Goal: Use online tool/utility: Utilize a website feature to perform a specific function

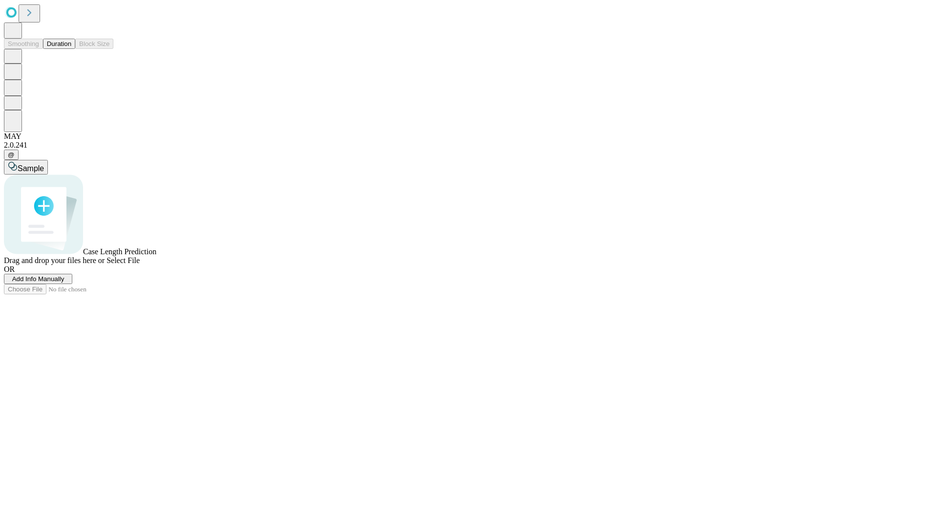
click at [71, 49] on button "Duration" at bounding box center [59, 44] width 32 height 10
click at [65, 283] on span "Add Info Manually" at bounding box center [38, 278] width 52 height 7
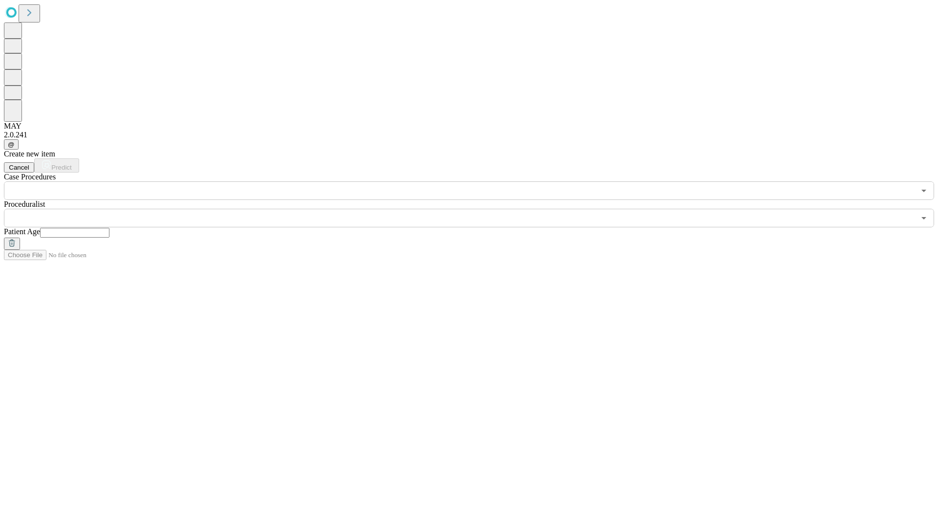
click at [109, 228] on input "text" at bounding box center [74, 233] width 69 height 10
type input "**"
click at [476, 209] on input "text" at bounding box center [460, 218] width 912 height 19
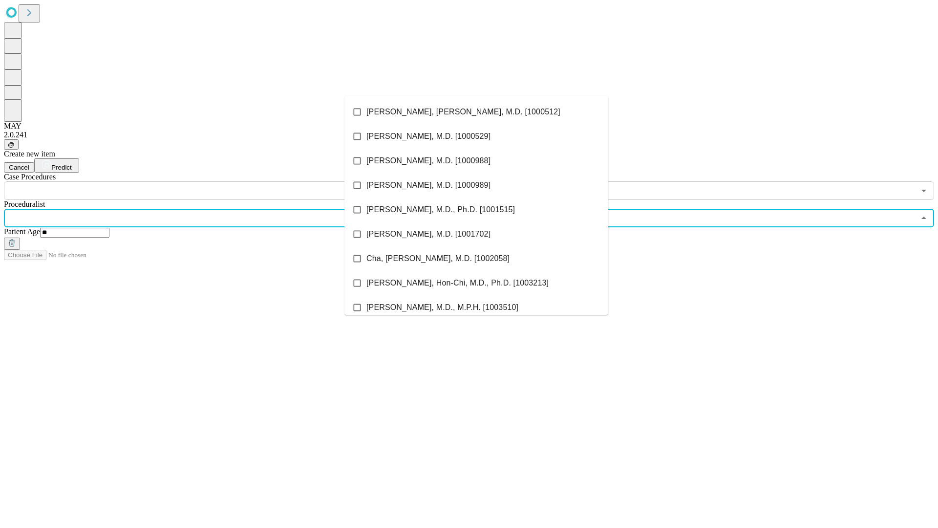
click at [477, 112] on li "[PERSON_NAME], [PERSON_NAME], M.D. [1000512]" at bounding box center [477, 112] width 264 height 24
click at [205, 181] on input "text" at bounding box center [460, 190] width 912 height 19
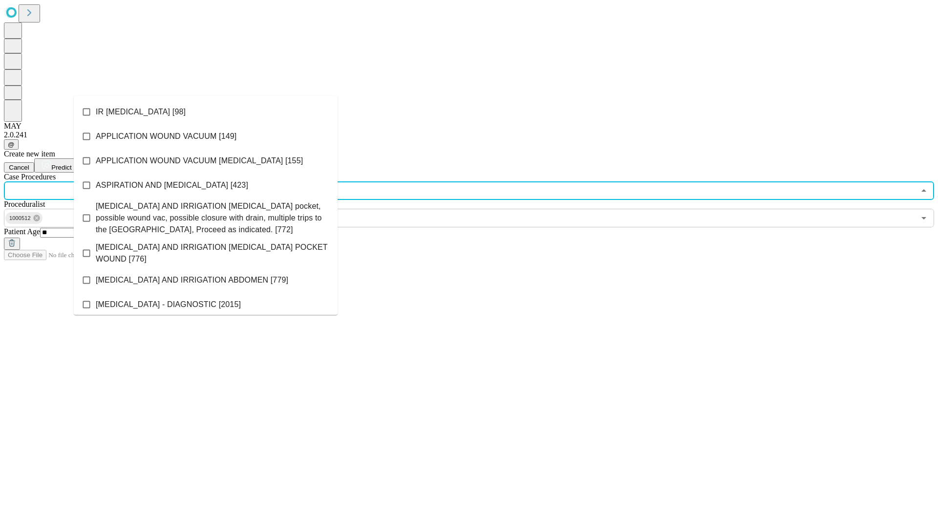
click at [206, 112] on li "IR [MEDICAL_DATA] [98]" at bounding box center [206, 112] width 264 height 24
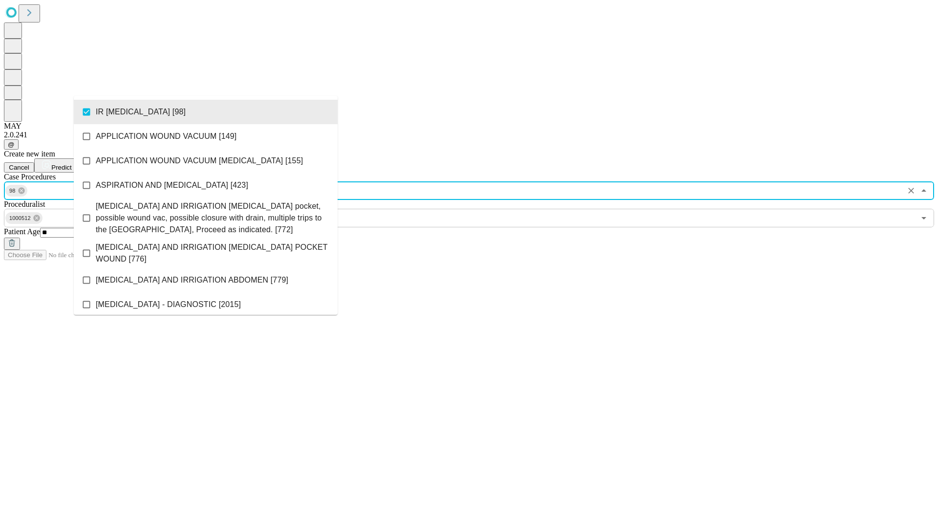
click at [71, 164] on span "Predict" at bounding box center [61, 167] width 20 height 7
